Goal: Task Accomplishment & Management: Complete application form

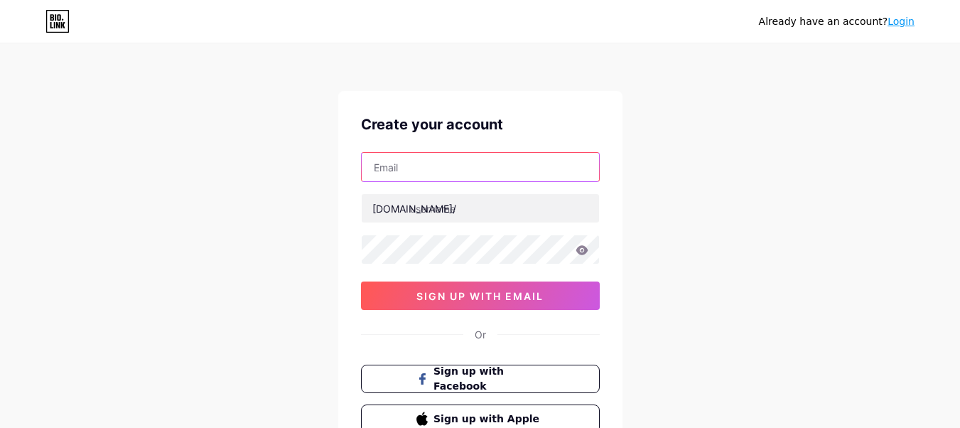
click at [477, 169] on input "text" at bounding box center [480, 167] width 237 height 28
type input "[EMAIL_ADDRESS][DOMAIN_NAME]"
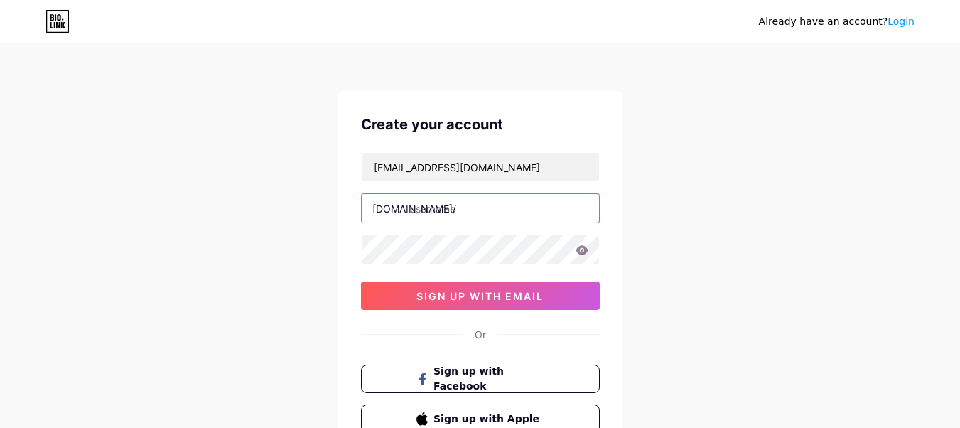
click at [488, 200] on input "text" at bounding box center [480, 208] width 237 height 28
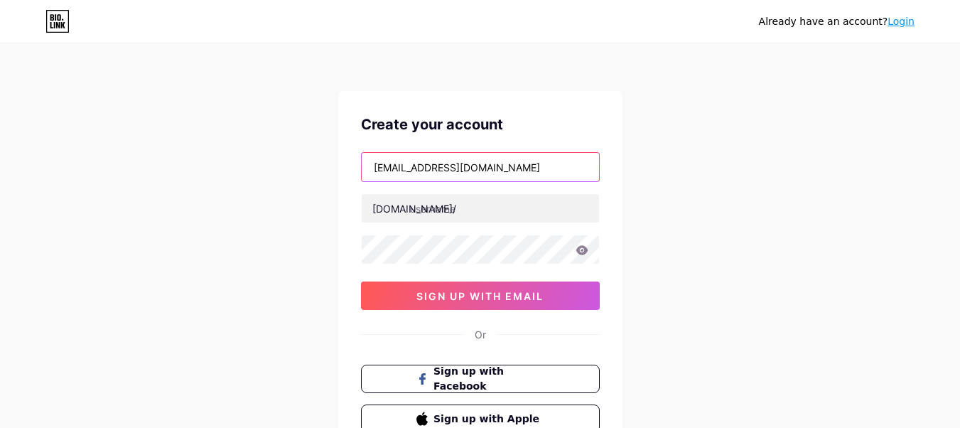
drag, startPoint x: 434, startPoint y: 168, endPoint x: 311, endPoint y: 168, distance: 123.7
click at [311, 168] on div "Already have an account? Login Create your account [EMAIL_ADDRESS][DOMAIN_NAME]…" at bounding box center [480, 272] width 960 height 544
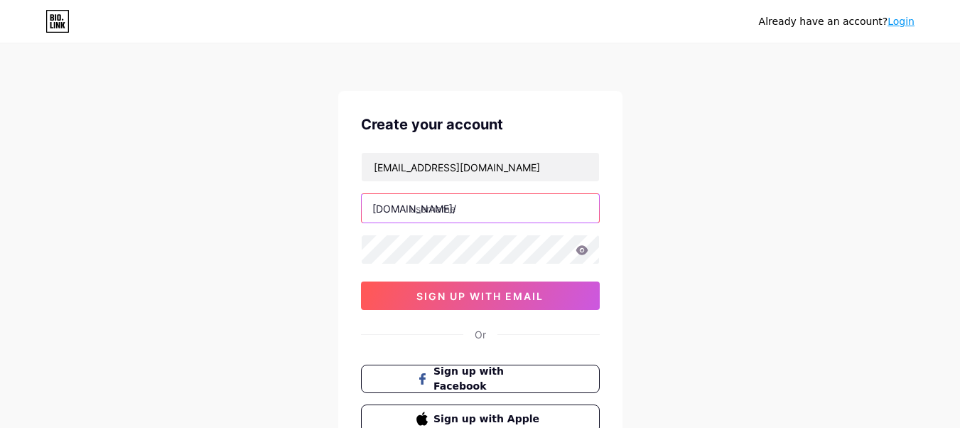
click at [439, 219] on input "text" at bounding box center [480, 208] width 237 height 28
paste input "emilymorello"
type input "emilymorello"
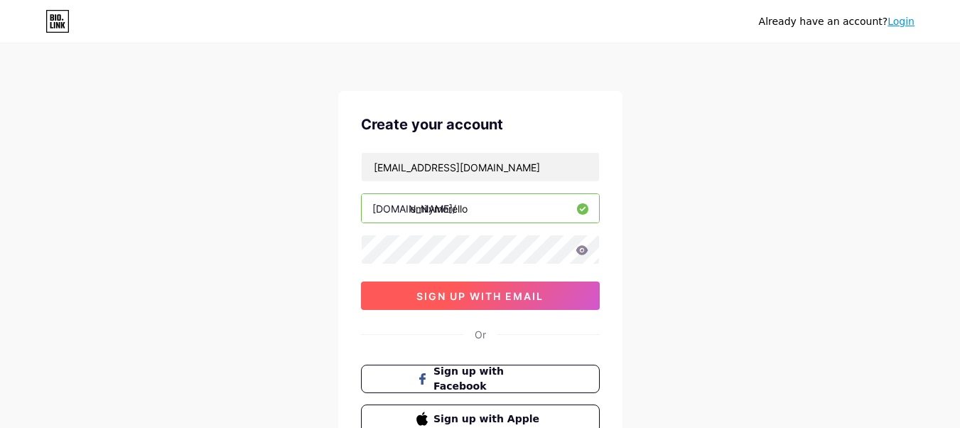
click at [517, 297] on span "sign up with email" at bounding box center [479, 296] width 127 height 12
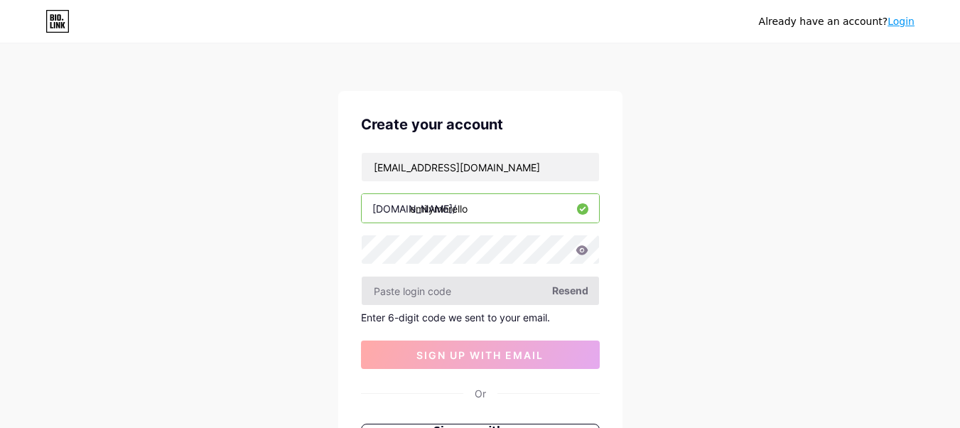
click at [436, 296] on input "text" at bounding box center [480, 290] width 237 height 28
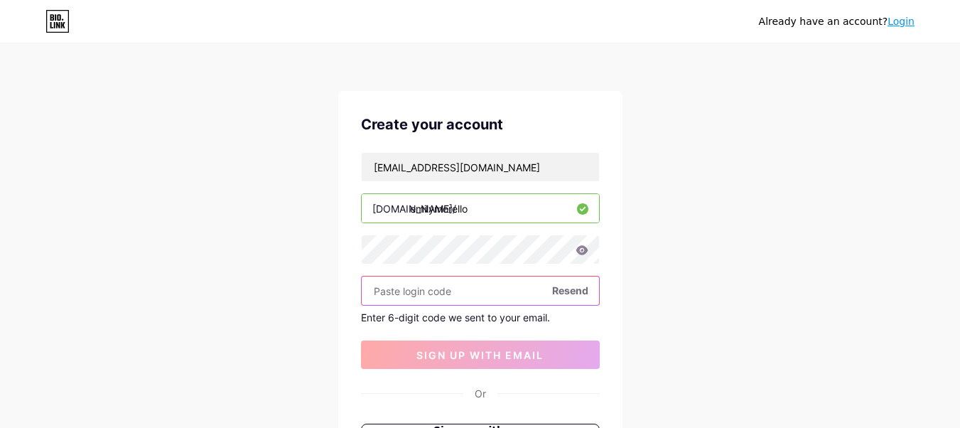
paste input "774180"
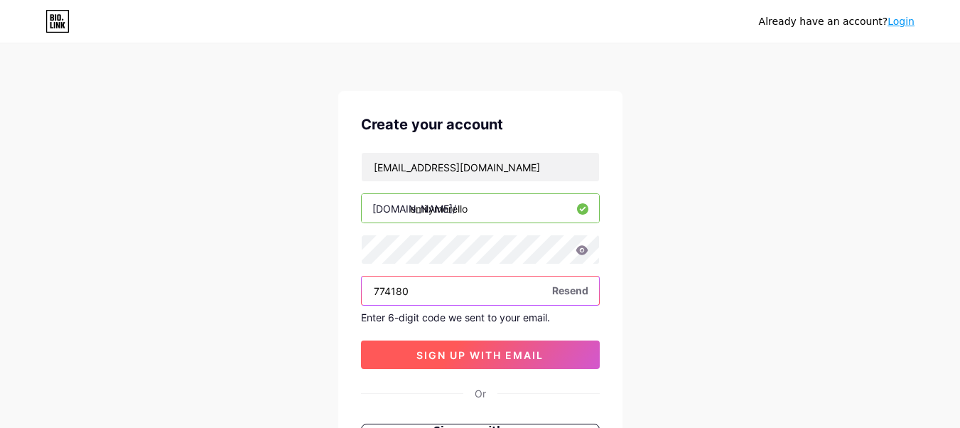
type input "774180"
click at [464, 354] on span "sign up with email" at bounding box center [479, 355] width 127 height 12
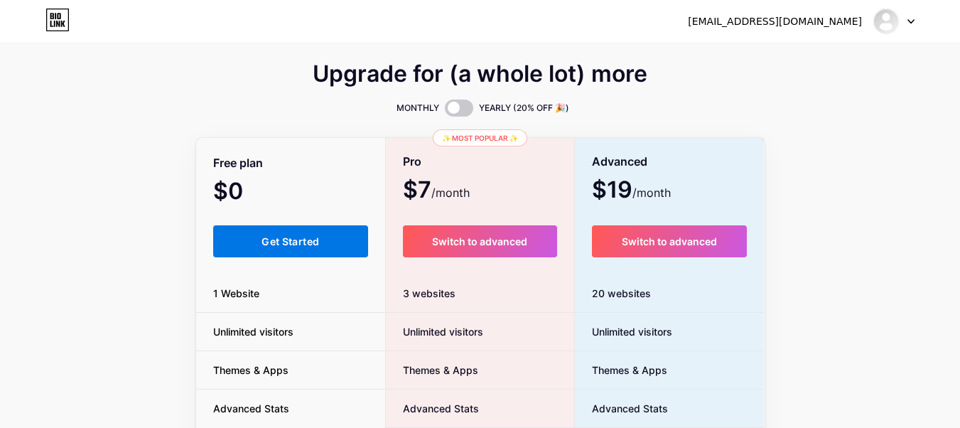
click at [309, 248] on button "Get Started" at bounding box center [291, 241] width 156 height 32
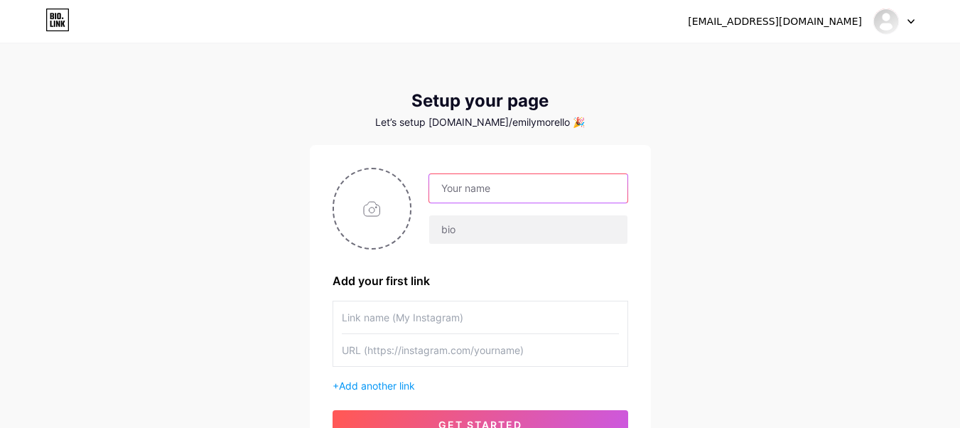
click at [527, 183] on input "text" at bounding box center [528, 188] width 198 height 28
type input "emilymorello"
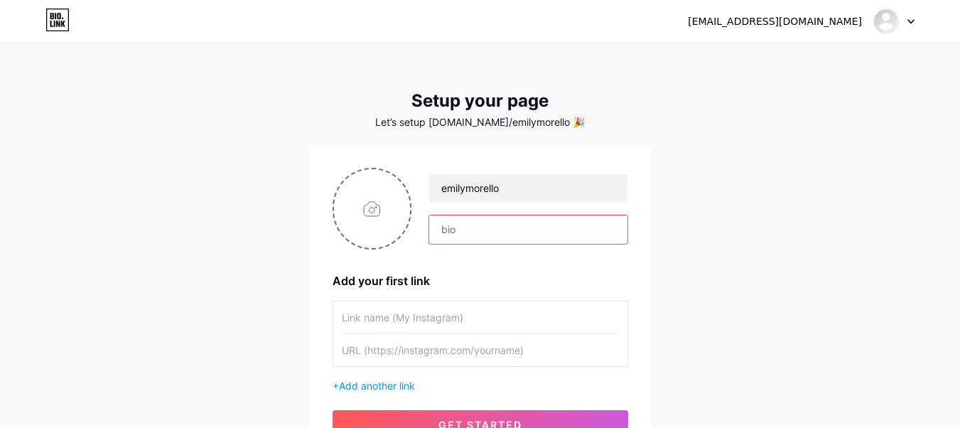
click at [520, 240] on input "text" at bounding box center [528, 229] width 198 height 28
paste input "I’m [PERSON_NAME], based in the [GEOGRAPHIC_DATA], and the Marketing Manager at…"
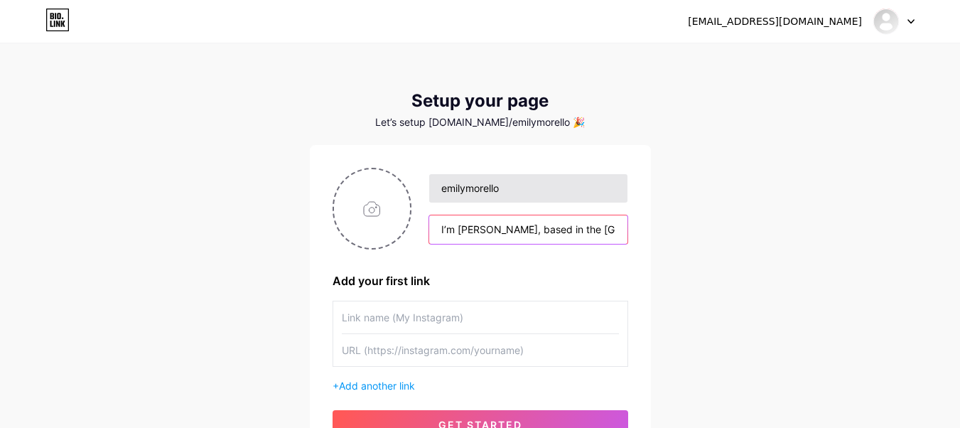
scroll to position [0, 539]
type input "I’m [PERSON_NAME], based in the [GEOGRAPHIC_DATA], and the Marketing Manager at…"
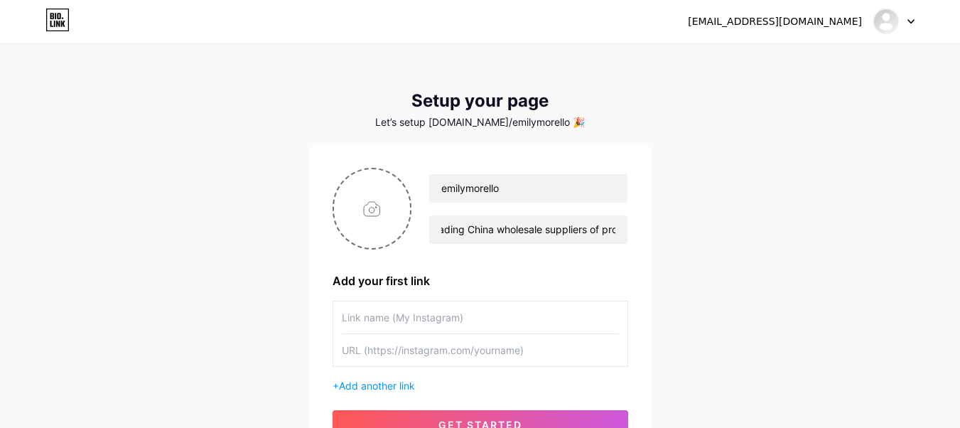
scroll to position [0, 0]
click at [397, 324] on input "text" at bounding box center [480, 317] width 277 height 32
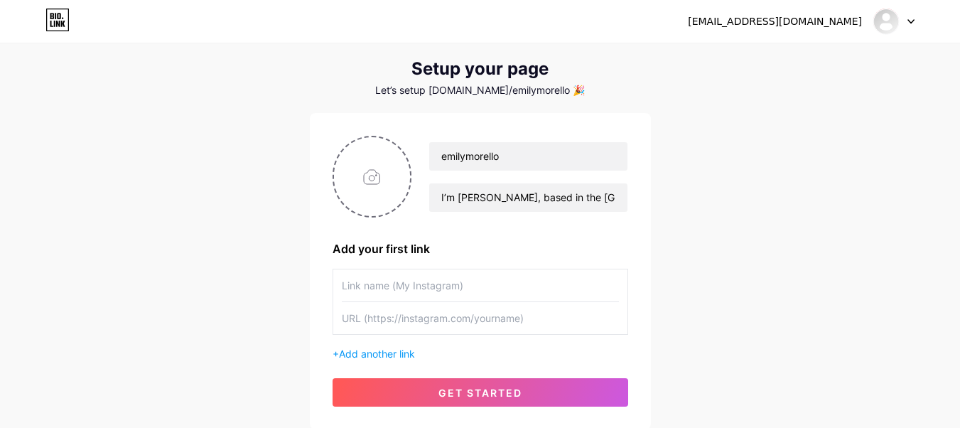
scroll to position [85, 0]
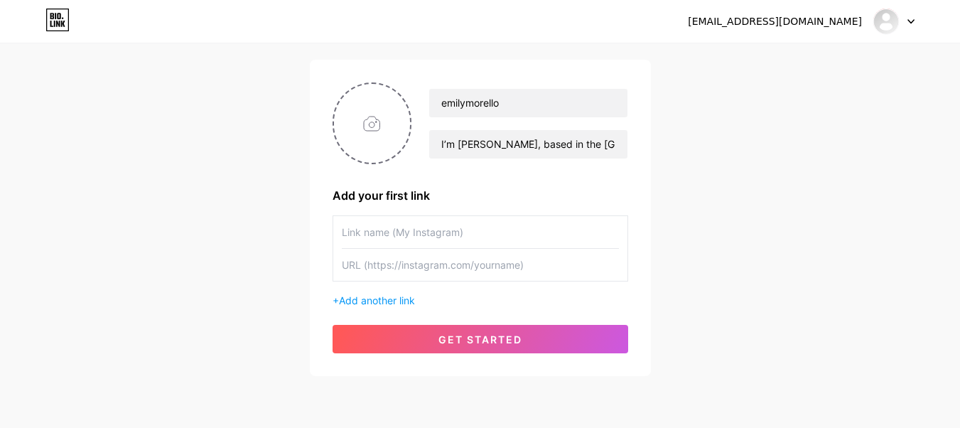
click at [397, 269] on input "text" at bounding box center [480, 265] width 277 height 32
click at [388, 232] on input "text" at bounding box center [480, 232] width 277 height 32
click at [421, 270] on input "text" at bounding box center [480, 265] width 277 height 32
paste input "[URL][DOMAIN_NAME]"
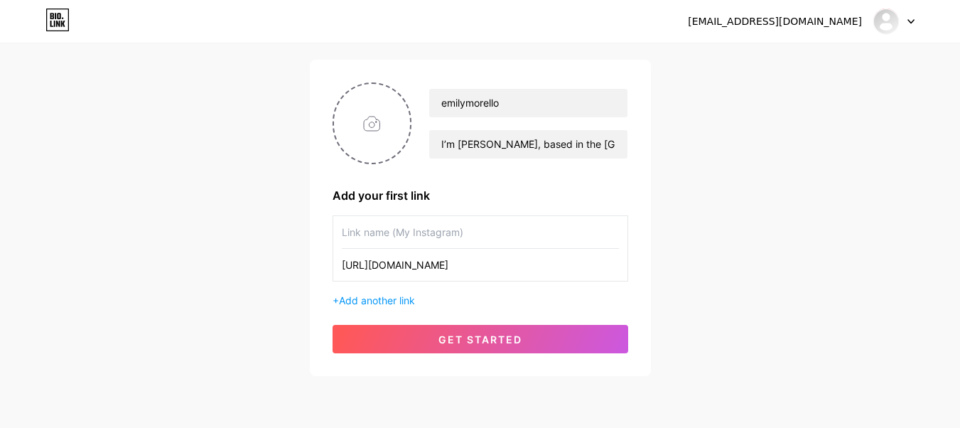
type input "[URL][DOMAIN_NAME]"
click at [393, 237] on input "text" at bounding box center [480, 232] width 277 height 32
click at [504, 267] on input "[URL][DOMAIN_NAME]" at bounding box center [480, 265] width 277 height 32
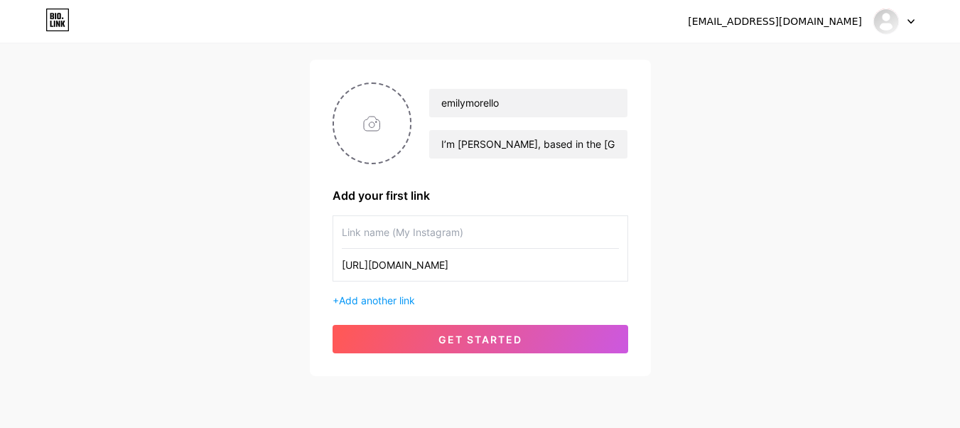
click at [427, 240] on input "text" at bounding box center [480, 232] width 277 height 32
paste input "promotional"
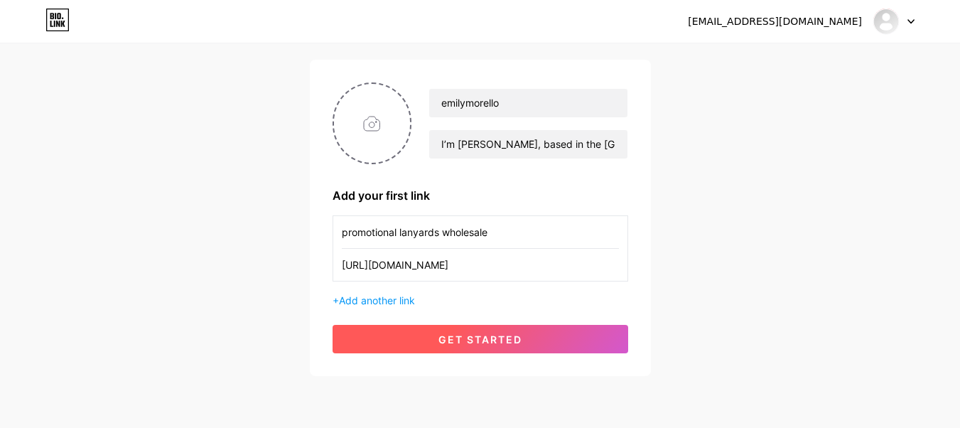
type input "promotional lanyards wholesale"
click at [471, 348] on button "get started" at bounding box center [481, 339] width 296 height 28
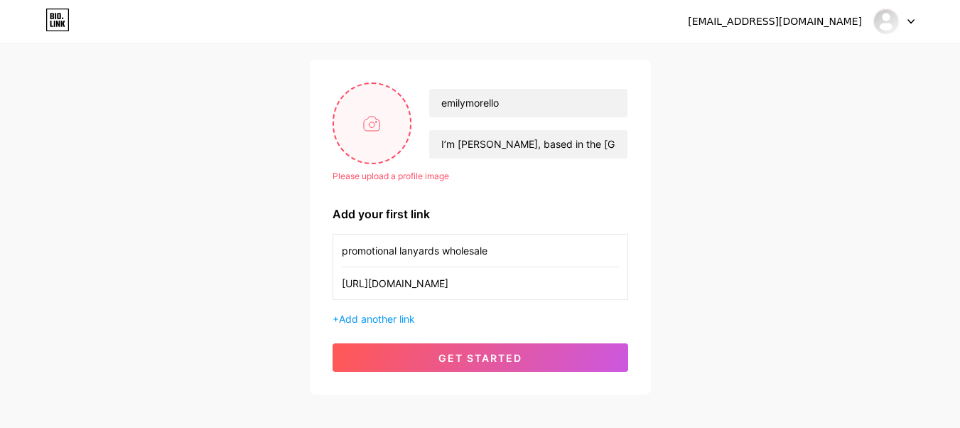
click at [380, 118] on input "file" at bounding box center [372, 123] width 77 height 79
type input "C:\fakepath\[PERSON_NAME] (2).jpg"
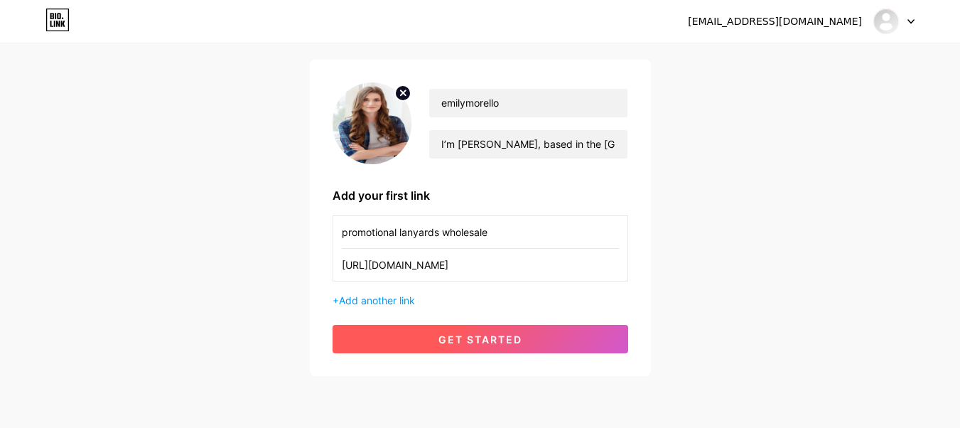
click at [486, 346] on button "get started" at bounding box center [481, 339] width 296 height 28
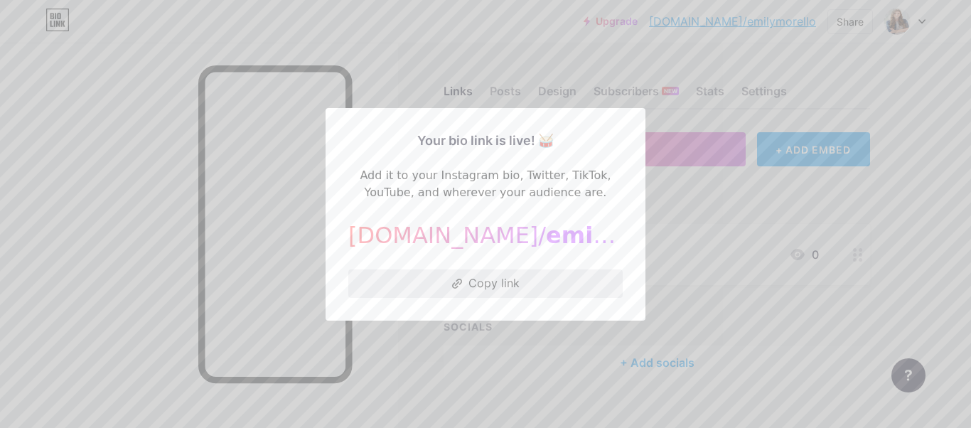
click at [434, 289] on button "Copy link" at bounding box center [485, 283] width 274 height 28
click at [469, 279] on button "Copied!" at bounding box center [485, 283] width 274 height 28
click at [485, 361] on div at bounding box center [485, 214] width 971 height 428
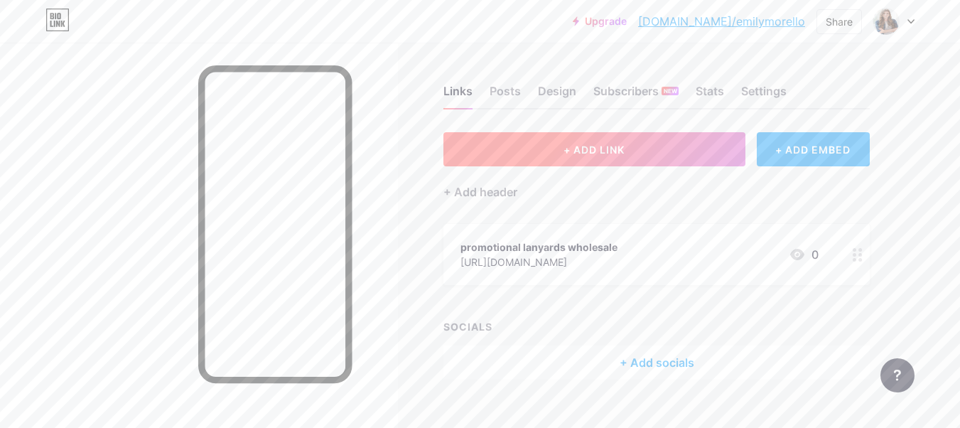
click at [630, 152] on button "+ ADD LINK" at bounding box center [594, 149] width 302 height 34
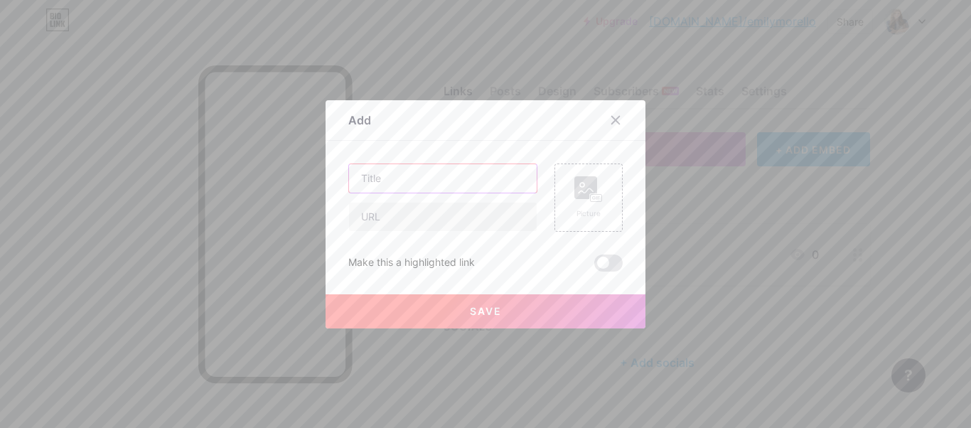
click at [398, 176] on input "text" at bounding box center [443, 178] width 188 height 28
paste input "China wholesale supplier"
type input "China wholesale supplier"
click at [385, 220] on input "text" at bounding box center [443, 217] width 188 height 28
paste input "[URL][DOMAIN_NAME]"
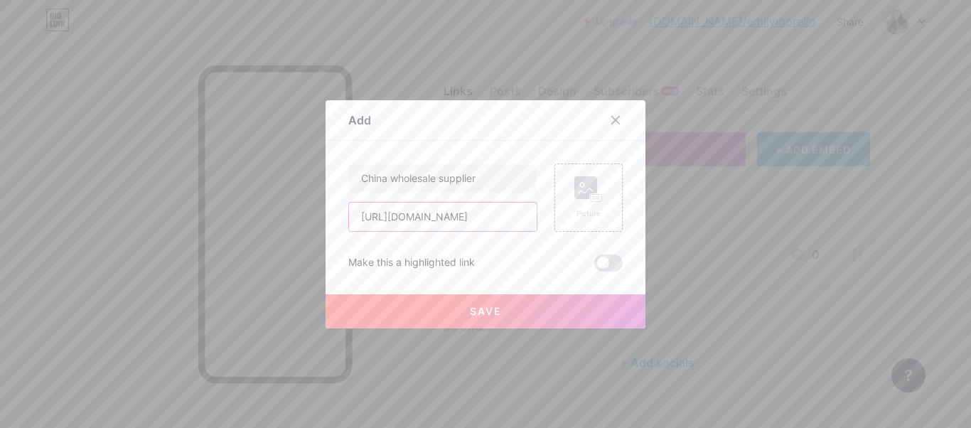
type input "[URL][DOMAIN_NAME]"
click at [385, 308] on button "Save" at bounding box center [486, 311] width 320 height 34
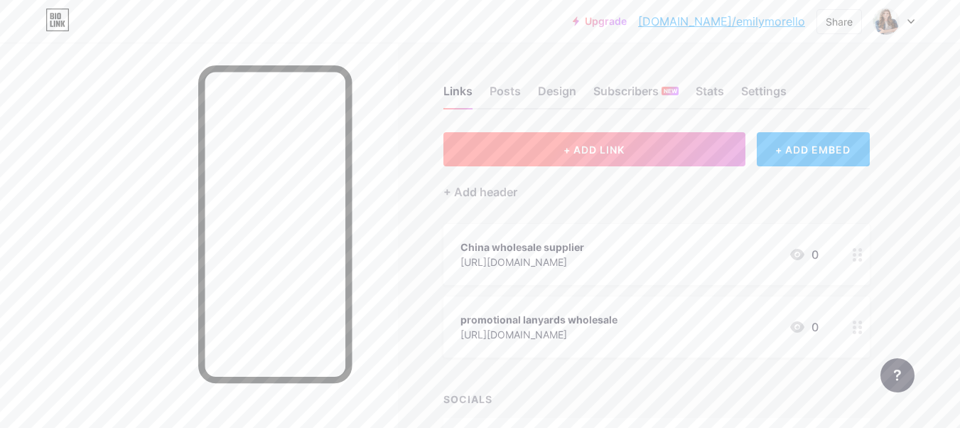
click at [587, 153] on span "+ ADD LINK" at bounding box center [594, 150] width 61 height 12
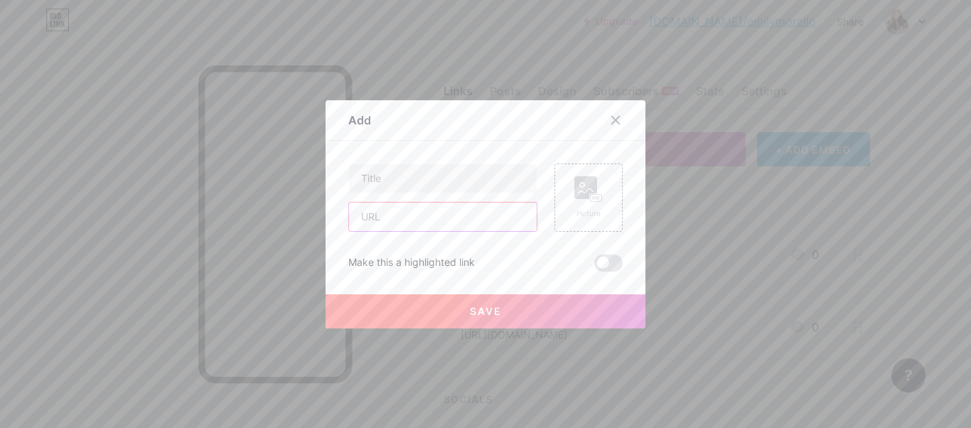
click at [377, 213] on input "text" at bounding box center [443, 217] width 188 height 28
paste input "[URL][DOMAIN_NAME]"
type input "[URL][DOMAIN_NAME]"
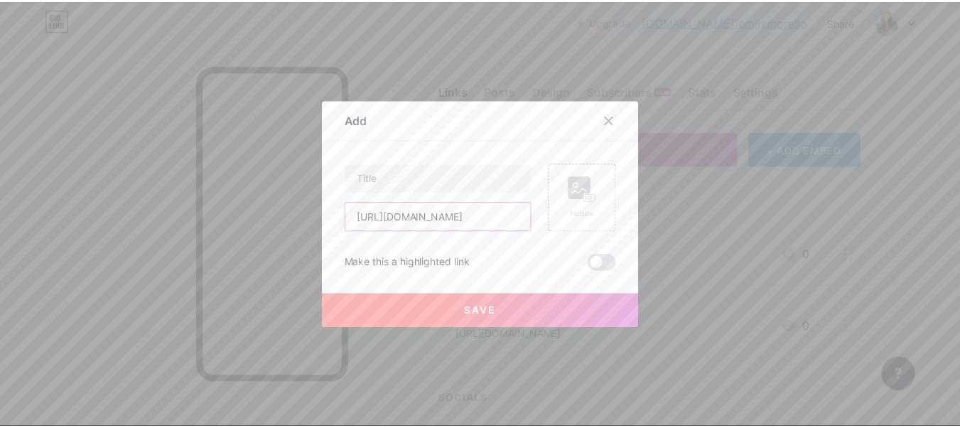
scroll to position [0, 0]
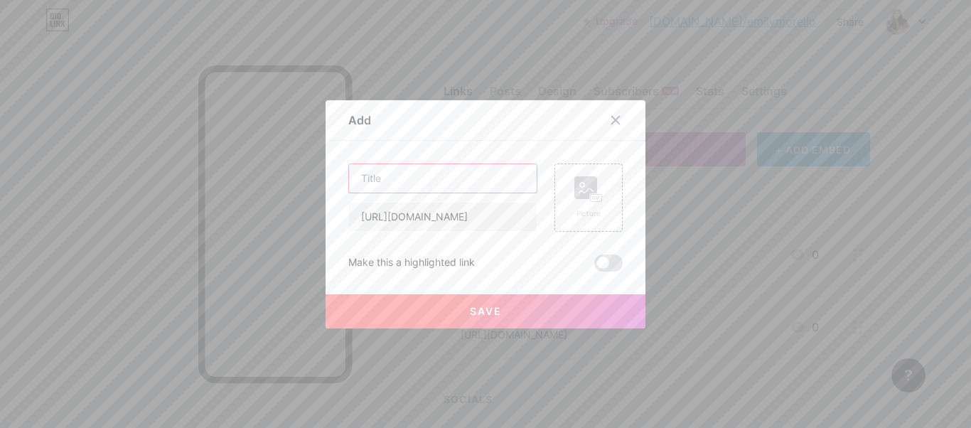
click at [375, 181] on input "text" at bounding box center [443, 178] width 188 height 28
paste input "how to become a reseller"
type input "how to become a reseller"
click at [456, 318] on button "Save" at bounding box center [486, 311] width 320 height 34
